Goal: Task Accomplishment & Management: Use online tool/utility

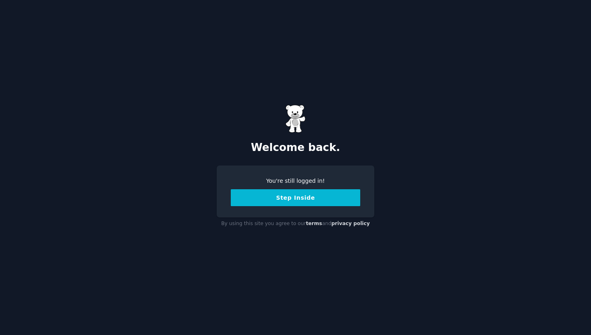
click at [296, 199] on button "Step Inside" at bounding box center [295, 197] width 129 height 17
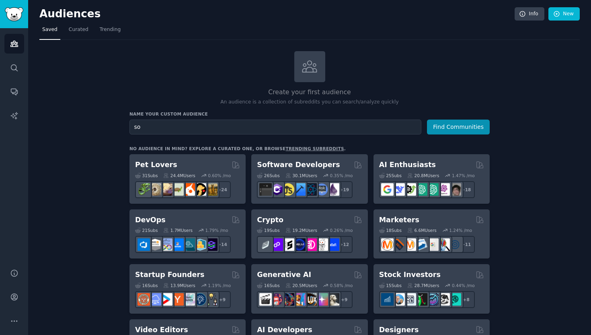
type input "s"
type input "nextjs"
click at [427, 119] on button "Find Communities" at bounding box center [458, 126] width 63 height 15
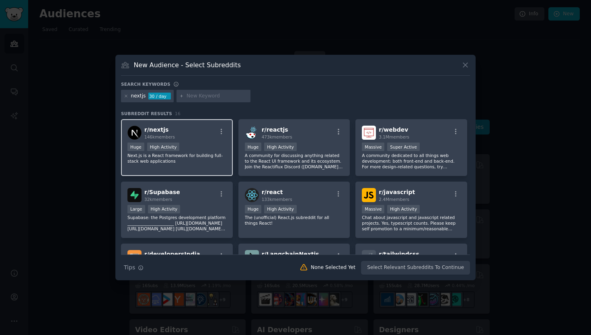
click at [197, 137] on div "r/ nextjs 146k members" at bounding box center [176, 132] width 99 height 14
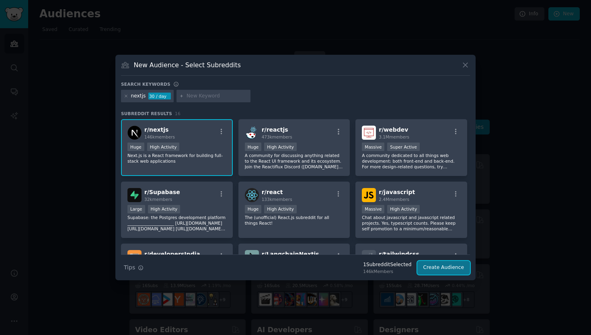
click at [433, 263] on button "Create Audience" at bounding box center [443, 268] width 53 height 14
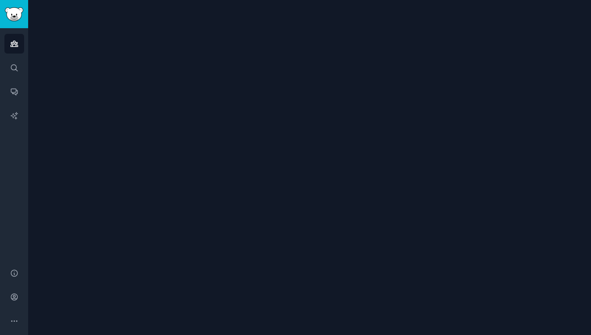
click at [220, 93] on div at bounding box center [309, 167] width 563 height 335
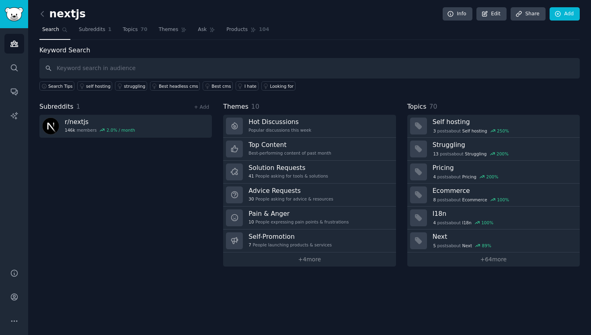
click at [193, 71] on input "text" at bounding box center [309, 68] width 540 height 21
click at [132, 83] on div "struggling" at bounding box center [134, 86] width 21 height 6
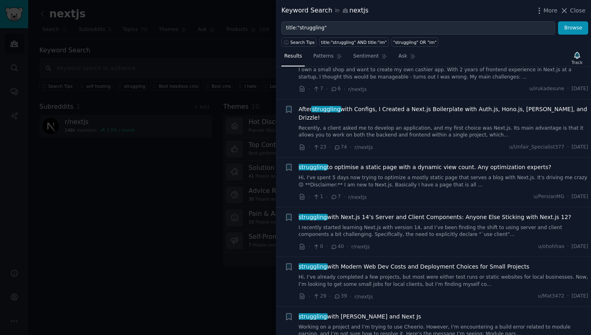
scroll to position [747, 0]
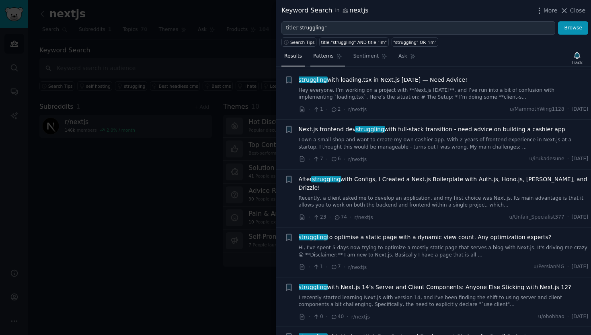
click at [333, 53] on span "Patterns" at bounding box center [323, 56] width 20 height 7
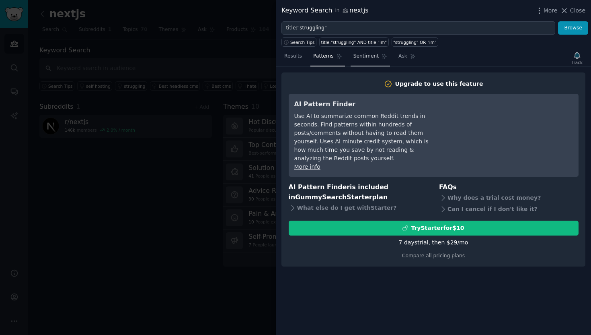
click at [364, 53] on span "Sentiment" at bounding box center [365, 56] width 25 height 7
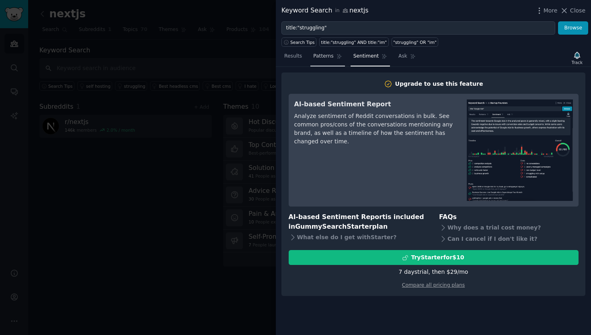
click at [333, 60] on link "Patterns" at bounding box center [327, 58] width 34 height 16
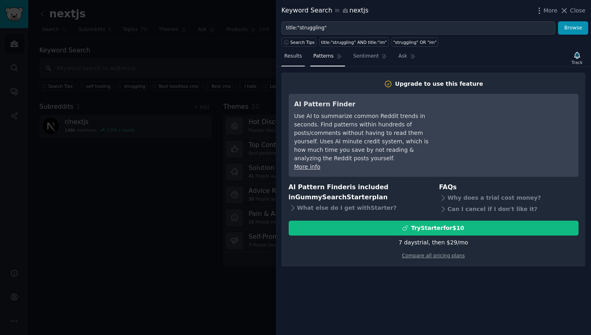
click at [303, 60] on link "Results" at bounding box center [292, 58] width 23 height 16
